Goal: Task Accomplishment & Management: Manage account settings

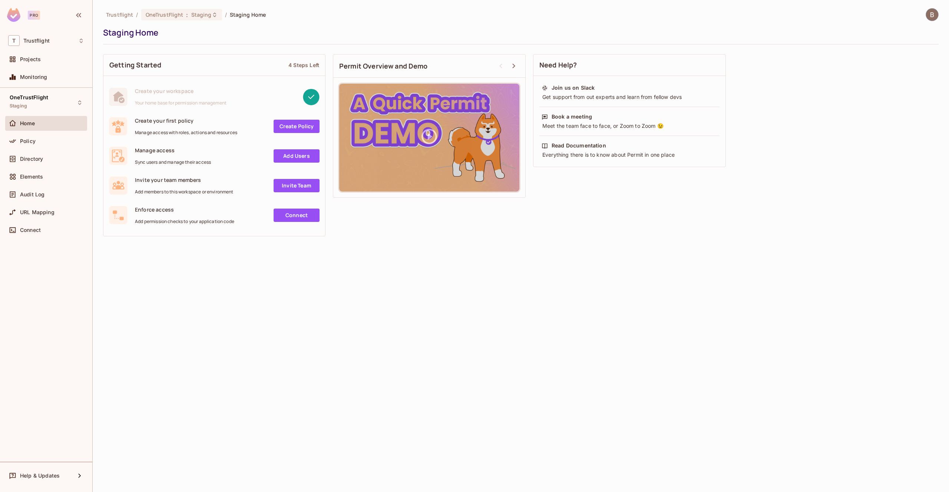
click at [239, 12] on span "Staging Home" at bounding box center [248, 14] width 36 height 7
click at [208, 12] on span "Staging" at bounding box center [201, 14] width 20 height 7
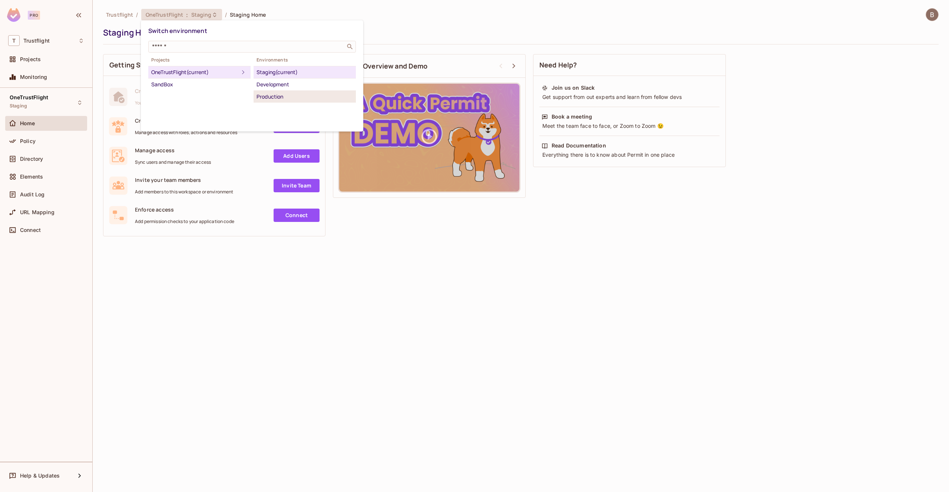
click at [271, 97] on div "Production" at bounding box center [304, 96] width 96 height 9
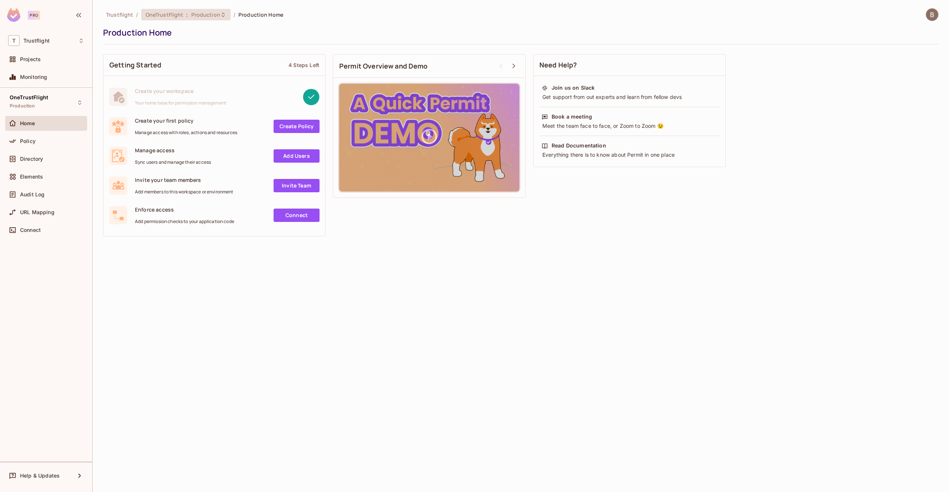
click at [220, 14] on icon at bounding box center [223, 15] width 6 height 6
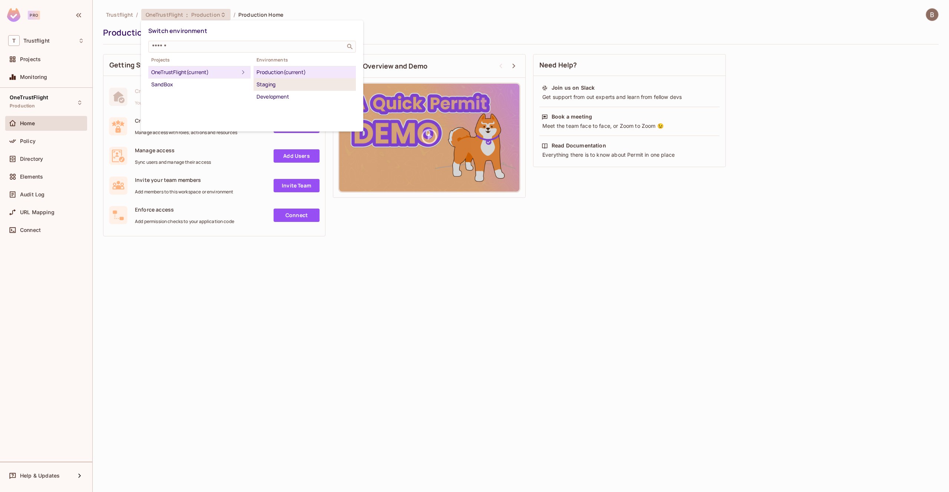
click at [278, 87] on div "Staging" at bounding box center [304, 84] width 96 height 9
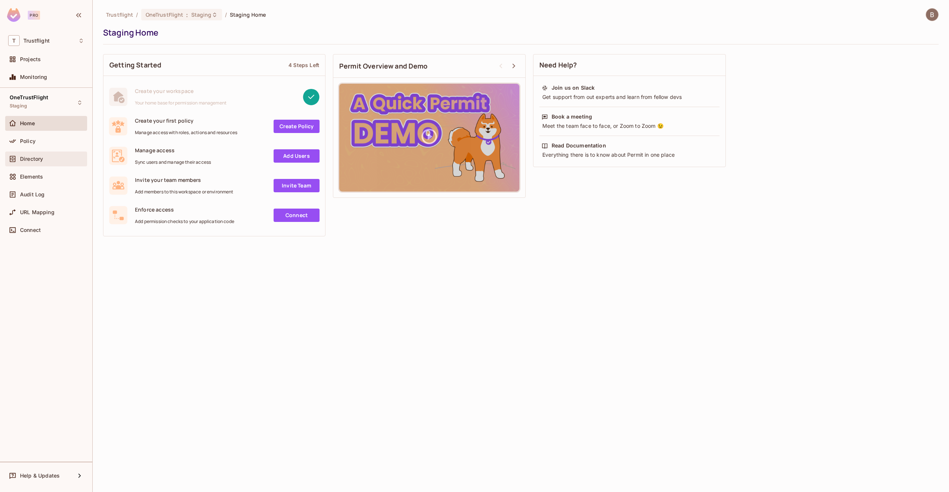
click at [24, 156] on span "Directory" at bounding box center [31, 159] width 23 height 6
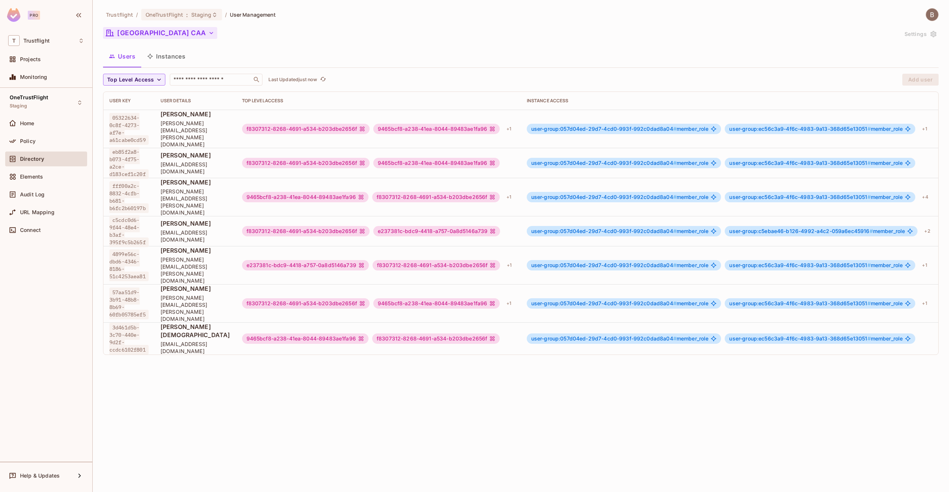
click at [136, 34] on button "[GEOGRAPHIC_DATA] CAA" at bounding box center [160, 33] width 114 height 12
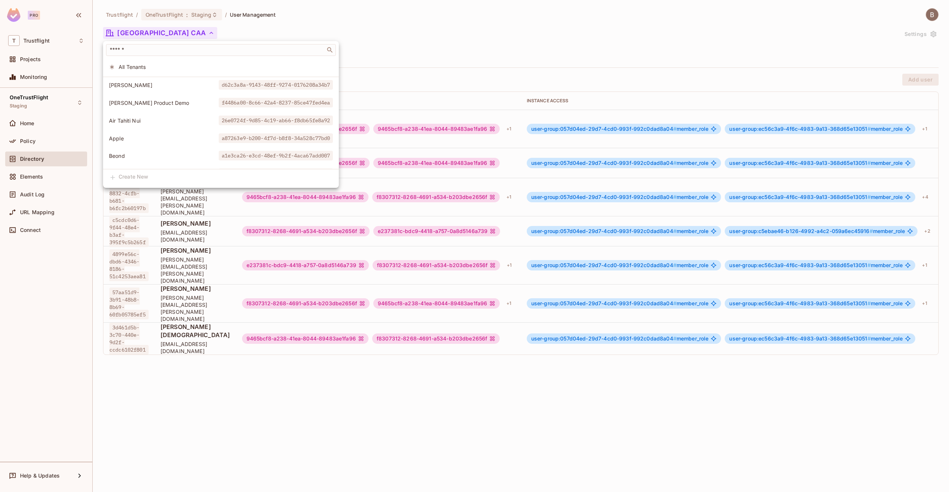
click at [390, 40] on div at bounding box center [474, 246] width 949 height 492
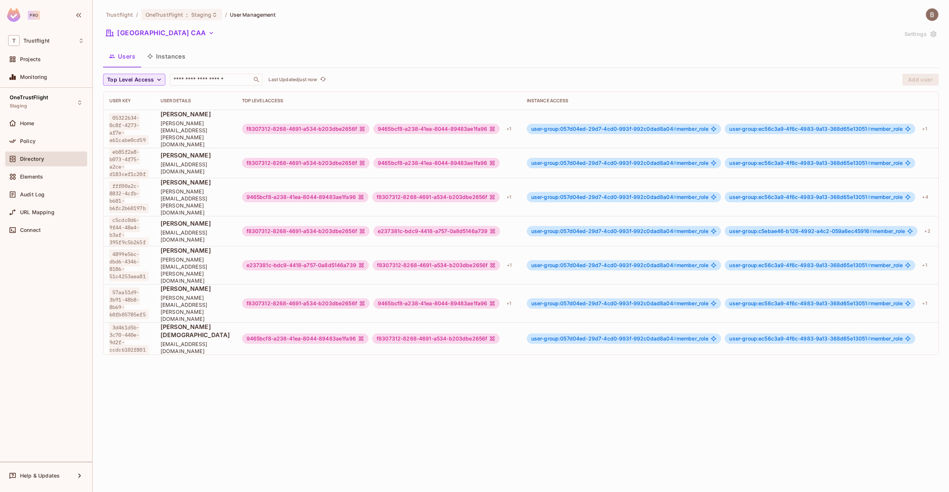
click at [133, 76] on span "Top Level Access" at bounding box center [130, 79] width 47 height 9
click at [239, 55] on div at bounding box center [474, 246] width 949 height 492
click at [173, 178] on span "[PERSON_NAME]" at bounding box center [195, 182] width 70 height 8
click at [138, 181] on span "fff00a2c-8832-4cfb-b681-b6fc2b60197b" at bounding box center [128, 197] width 39 height 32
click at [155, 74] on button "Top Level Access" at bounding box center [134, 80] width 62 height 12
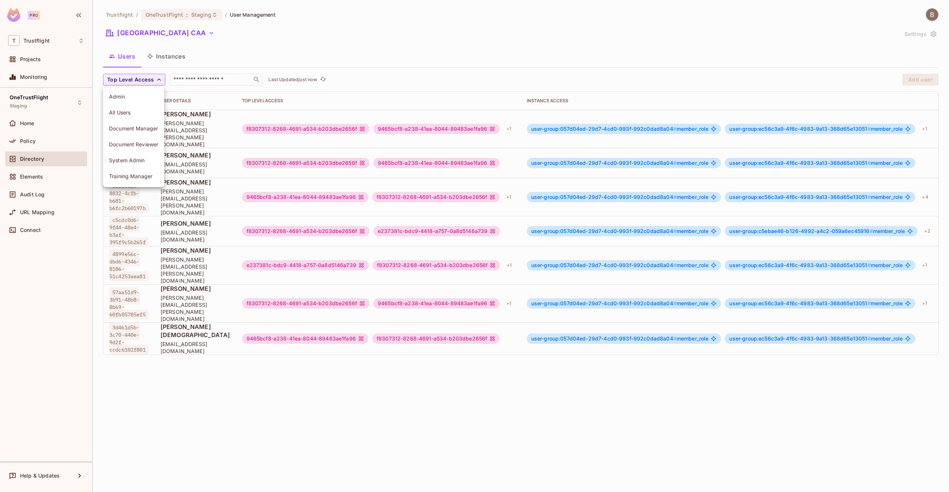
click at [159, 52] on div at bounding box center [474, 246] width 949 height 492
click at [149, 36] on button "[GEOGRAPHIC_DATA] CAA" at bounding box center [160, 33] width 114 height 12
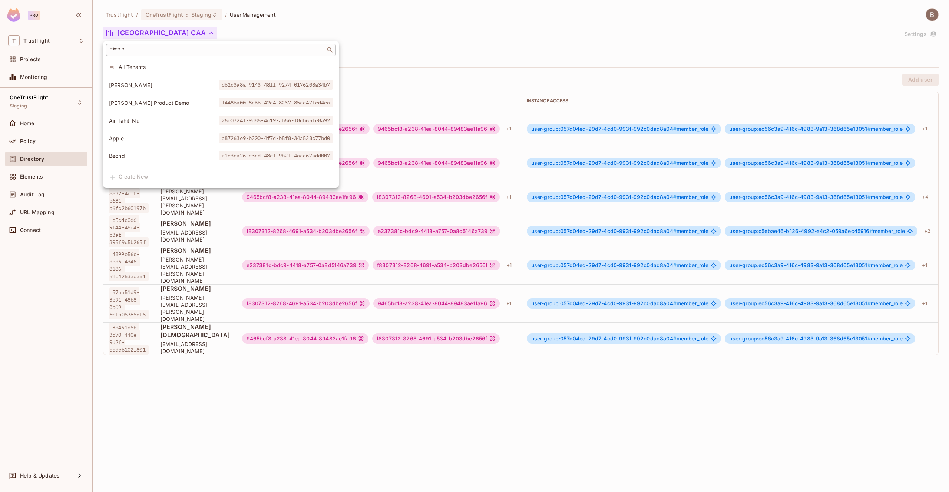
click at [166, 50] on input "text" at bounding box center [215, 49] width 215 height 7
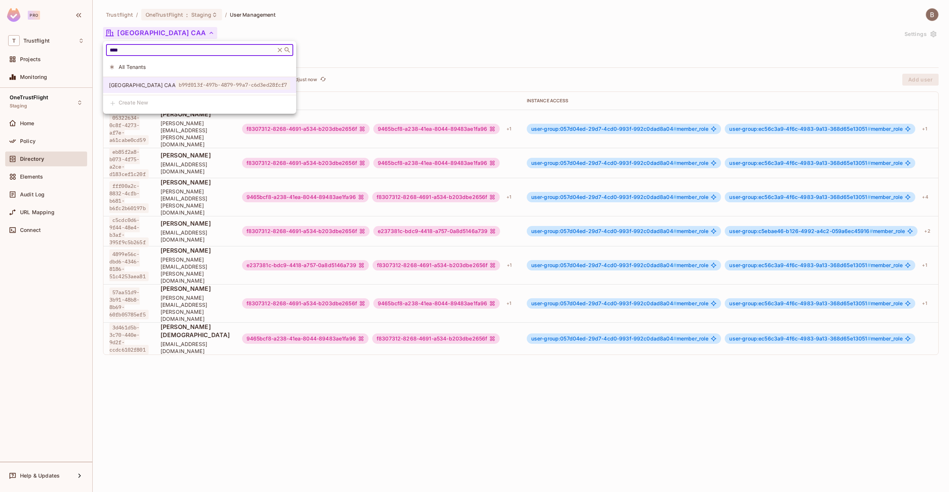
type input "***"
drag, startPoint x: 153, startPoint y: 85, endPoint x: 259, endPoint y: 93, distance: 106.7
click at [259, 93] on div "[GEOGRAPHIC_DATA] CAA b99f013f-497b-4879-99a7-c6d3ed28fcf7" at bounding box center [199, 86] width 193 height 19
click at [248, 88] on span "b99f013f-497b-4879-99a7-c6d3ed28fcf7" at bounding box center [233, 85] width 115 height 10
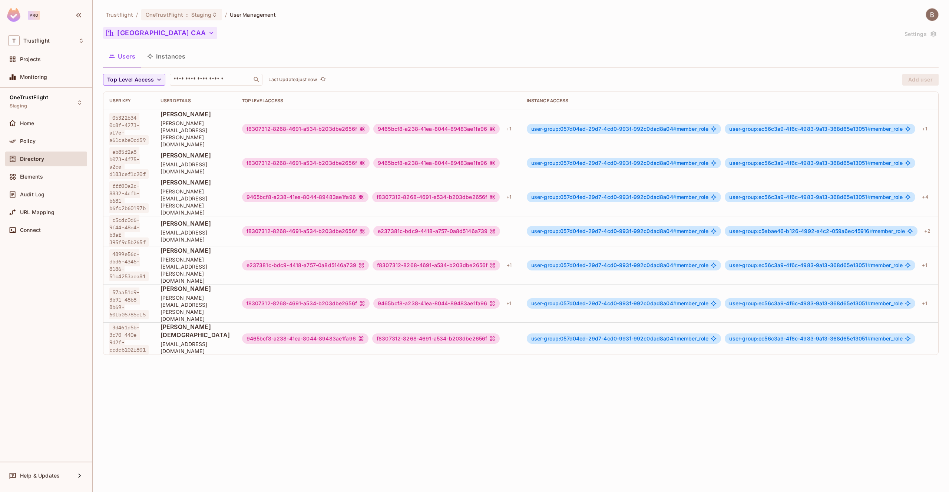
click at [139, 38] on button "[GEOGRAPHIC_DATA] CAA" at bounding box center [160, 33] width 114 height 12
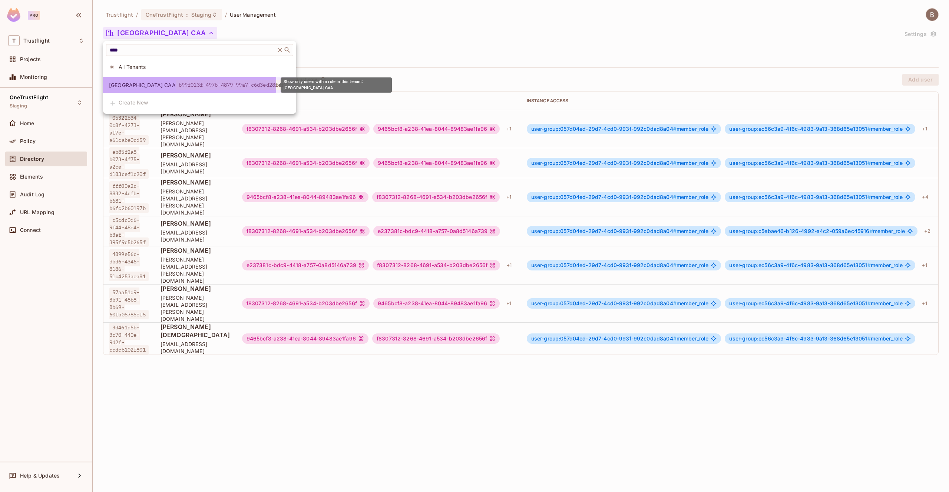
drag, startPoint x: 152, startPoint y: 82, endPoint x: 252, endPoint y: 82, distance: 99.3
click at [252, 82] on span "b99f013f-497b-4879-99a7-c6d3ed28fcf7" at bounding box center [233, 85] width 115 height 10
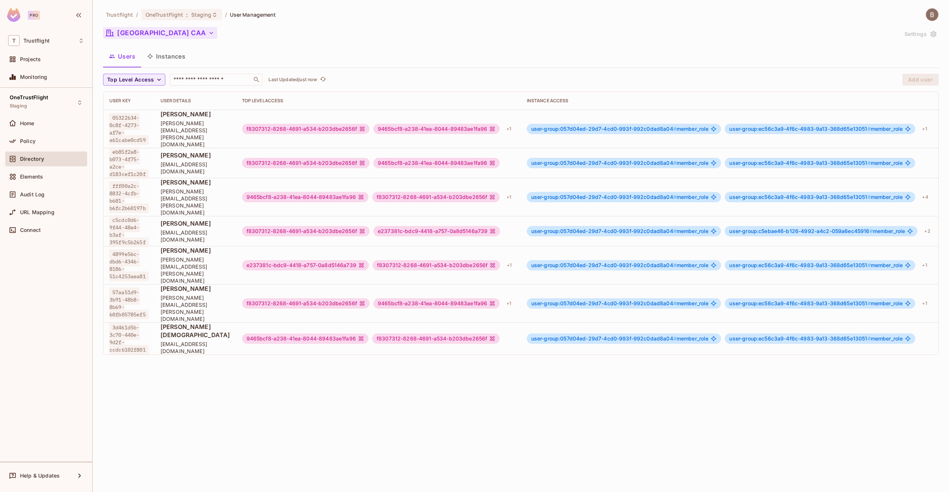
click at [162, 32] on button "[GEOGRAPHIC_DATA] CAA" at bounding box center [160, 33] width 114 height 12
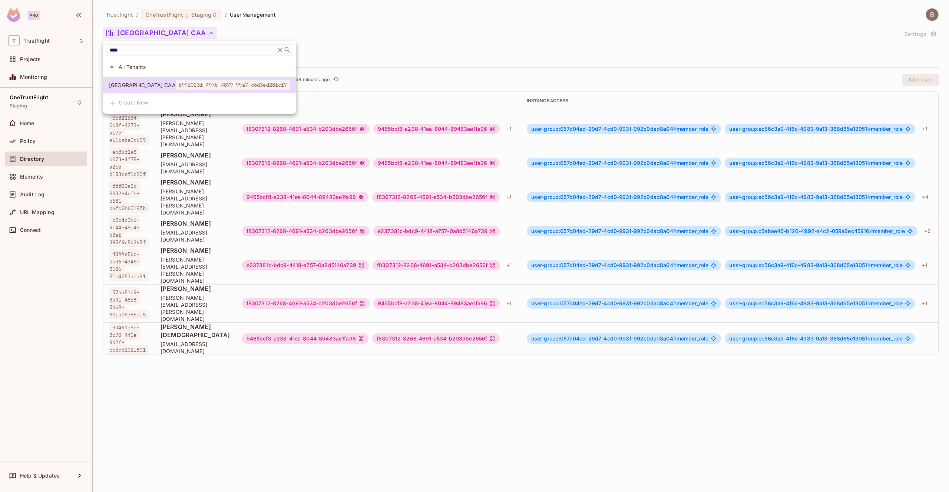
click at [467, 42] on div at bounding box center [474, 246] width 949 height 492
